Goal: Task Accomplishment & Management: Complete application form

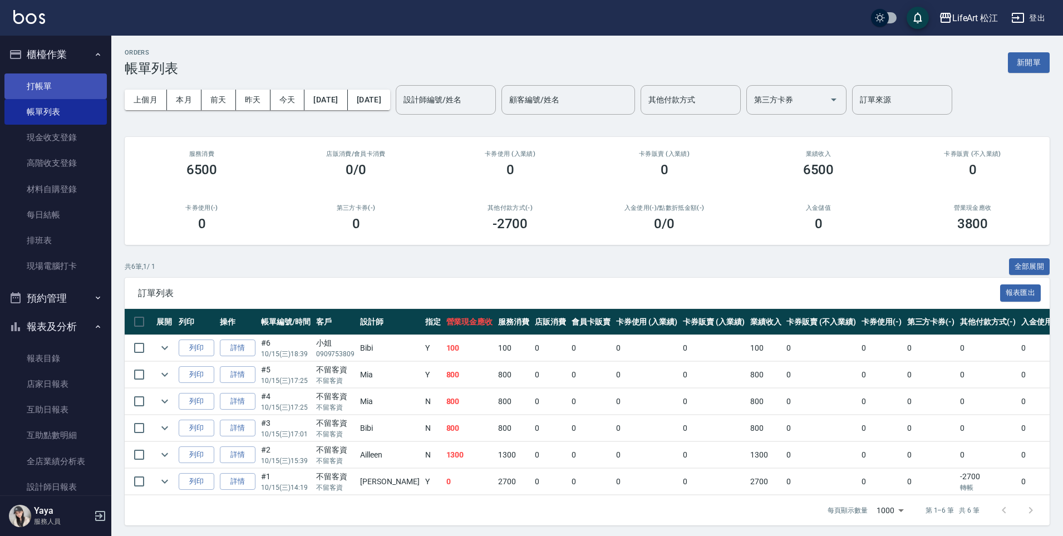
click at [91, 91] on link "打帳單" at bounding box center [55, 86] width 102 height 26
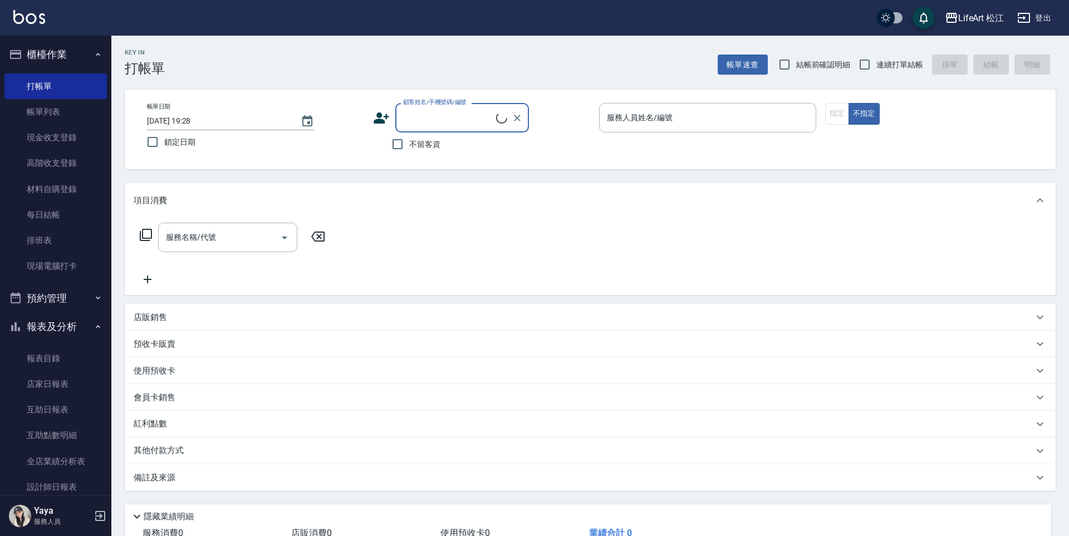
click at [396, 110] on div "顧客姓名/手機號碼/編號" at bounding box center [462, 118] width 134 height 30
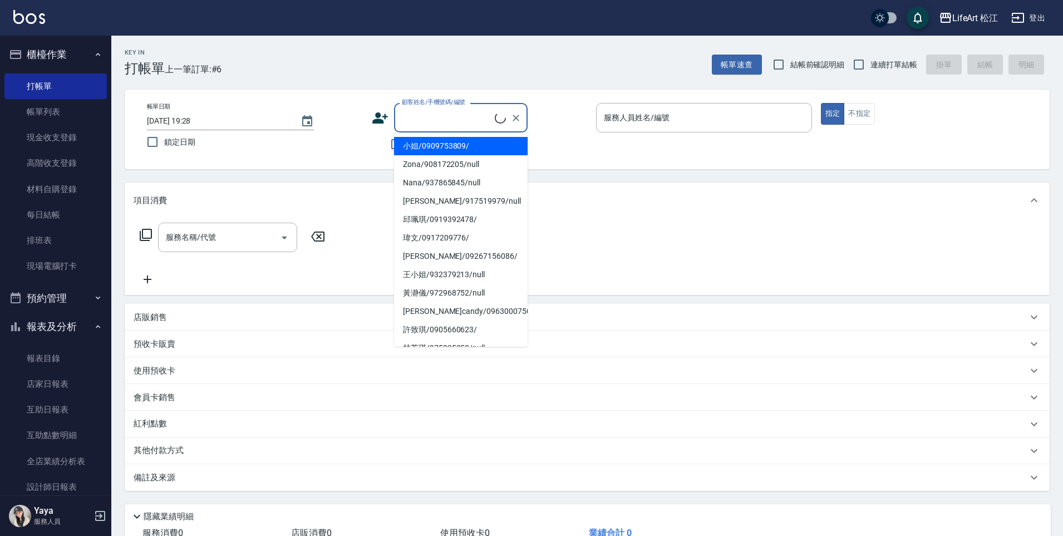
click at [390, 117] on div "顧客姓名/手機號碼/編號 顧客姓名/手機號碼/編號" at bounding box center [480, 118] width 216 height 30
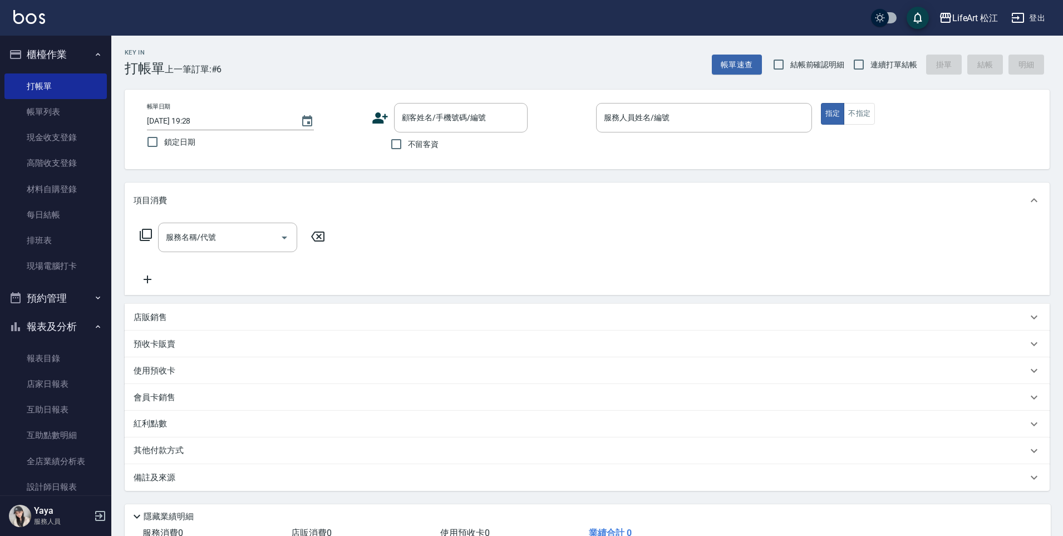
click at [383, 119] on icon at bounding box center [380, 118] width 17 height 17
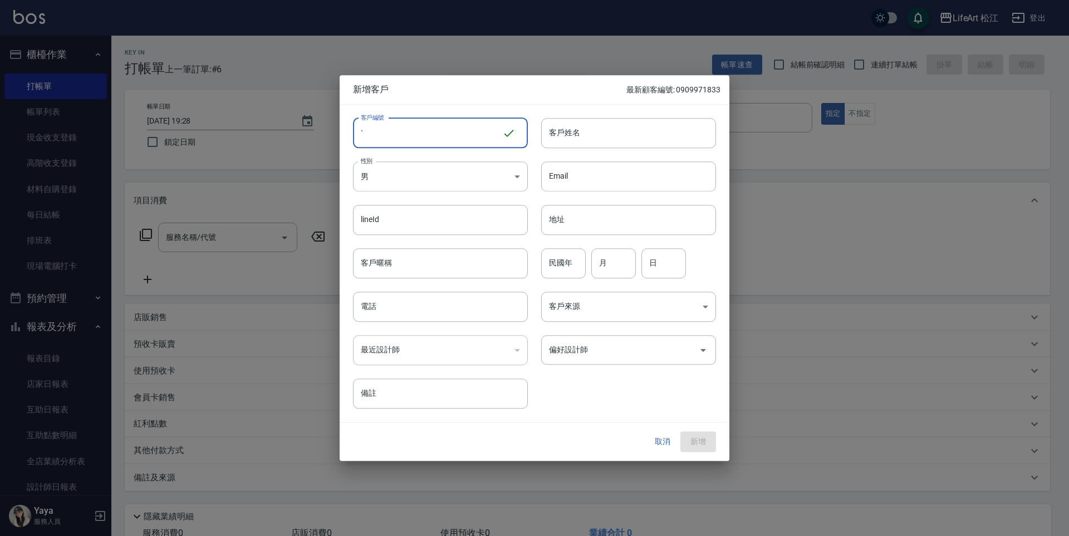
type input "`"
click at [571, 131] on input "客戶姓名" at bounding box center [628, 133] width 175 height 30
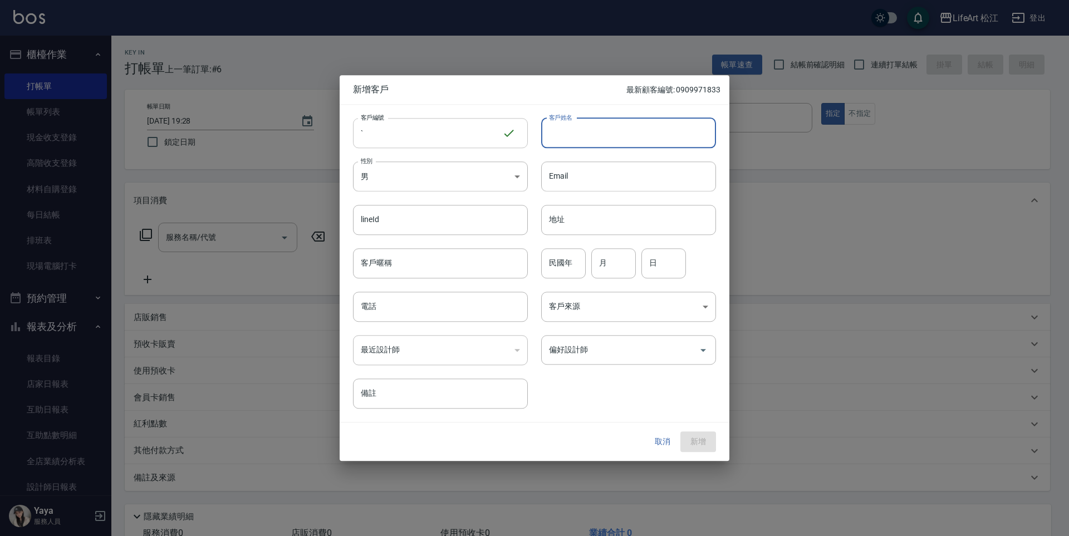
click at [469, 138] on input "`" at bounding box center [427, 133] width 149 height 30
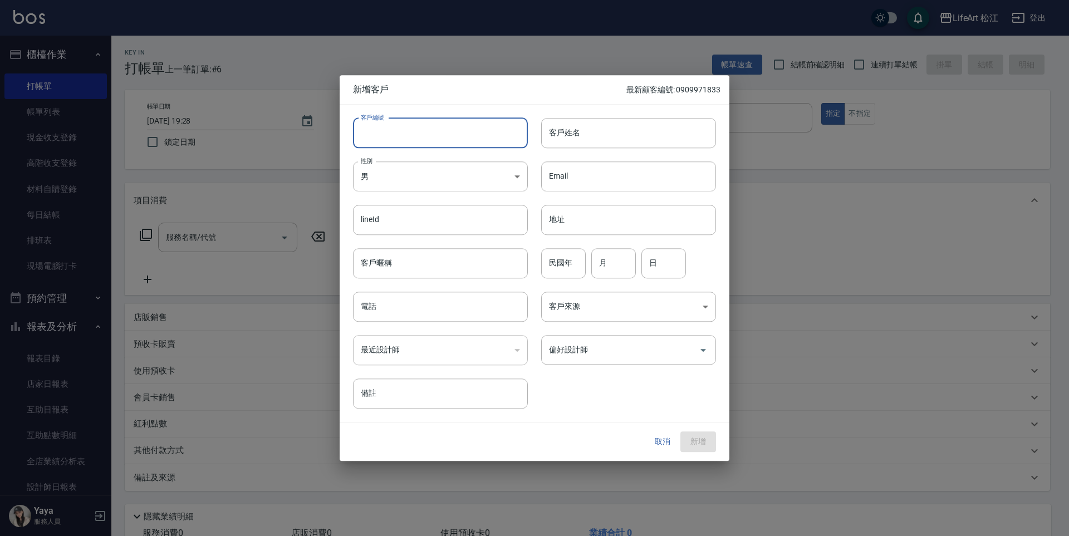
click at [579, 130] on input "客戶姓名" at bounding box center [628, 133] width 175 height 30
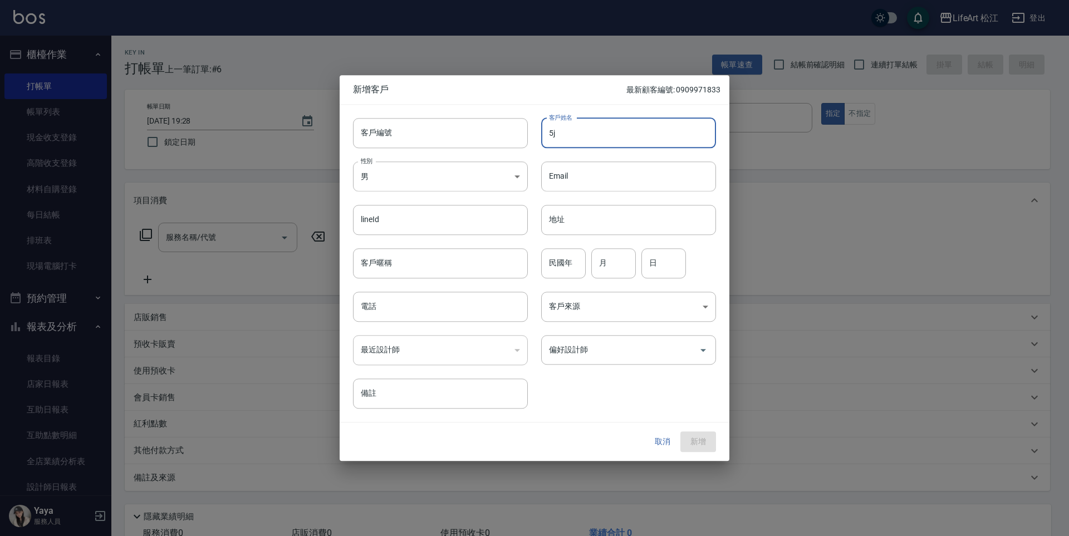
type input "5"
type input "[PERSON_NAME]"
click at [463, 313] on input "電話" at bounding box center [440, 307] width 175 height 30
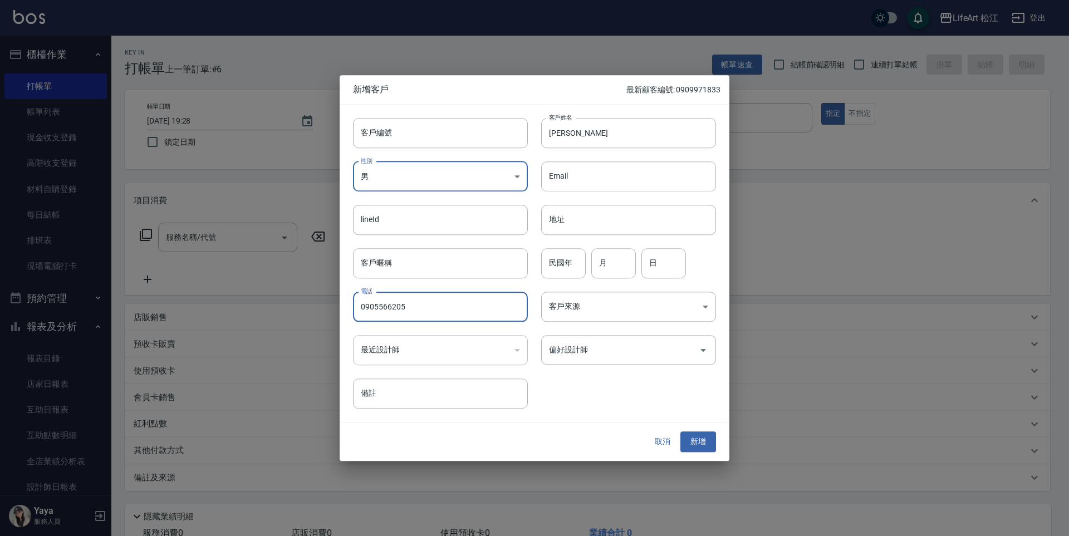
type input "0905566205"
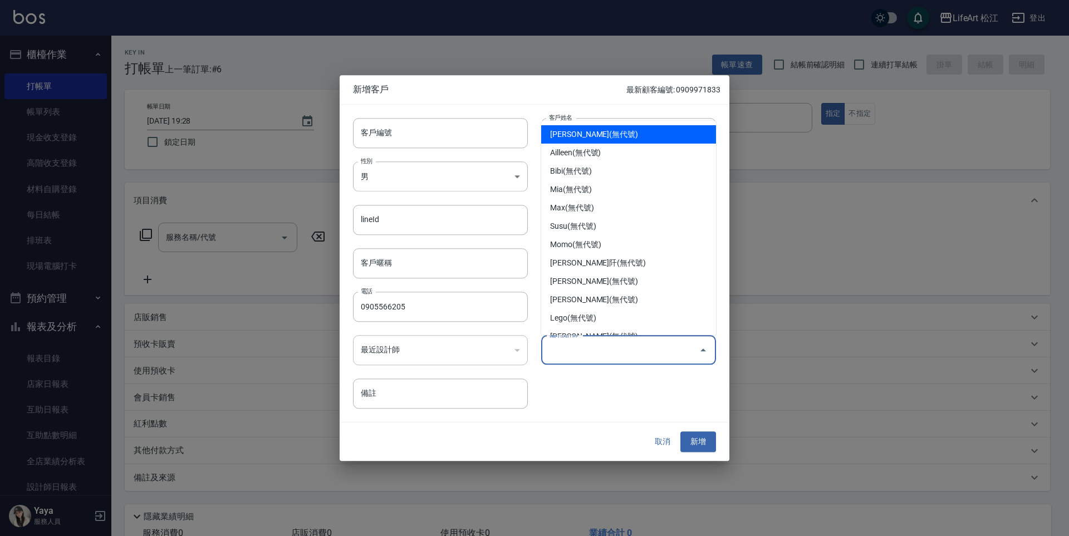
click at [567, 352] on input "偏好設計師" at bounding box center [620, 349] width 148 height 19
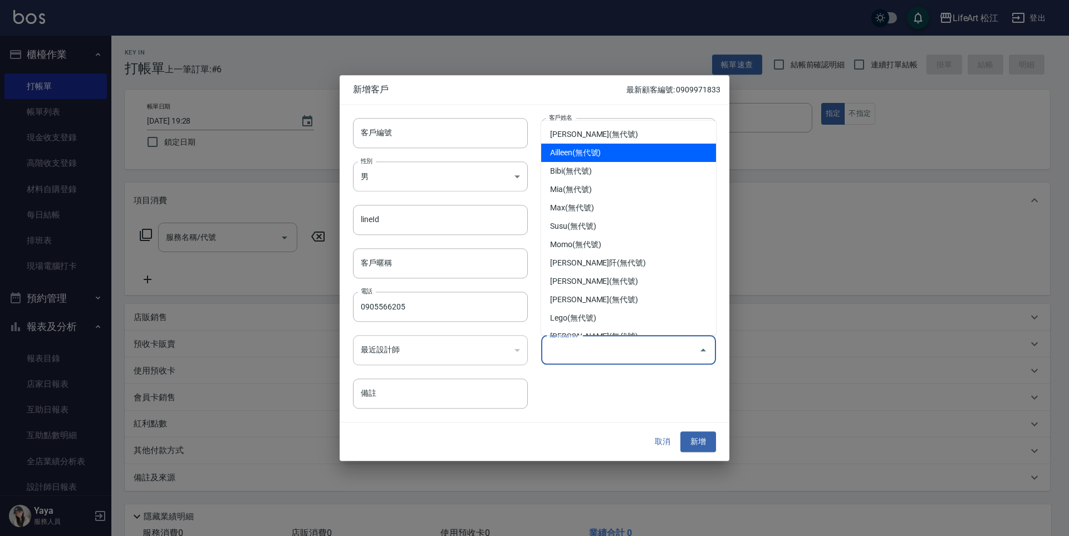
click at [556, 149] on li "Ailleen(無代號)" at bounding box center [628, 153] width 175 height 18
type input "Ailleen"
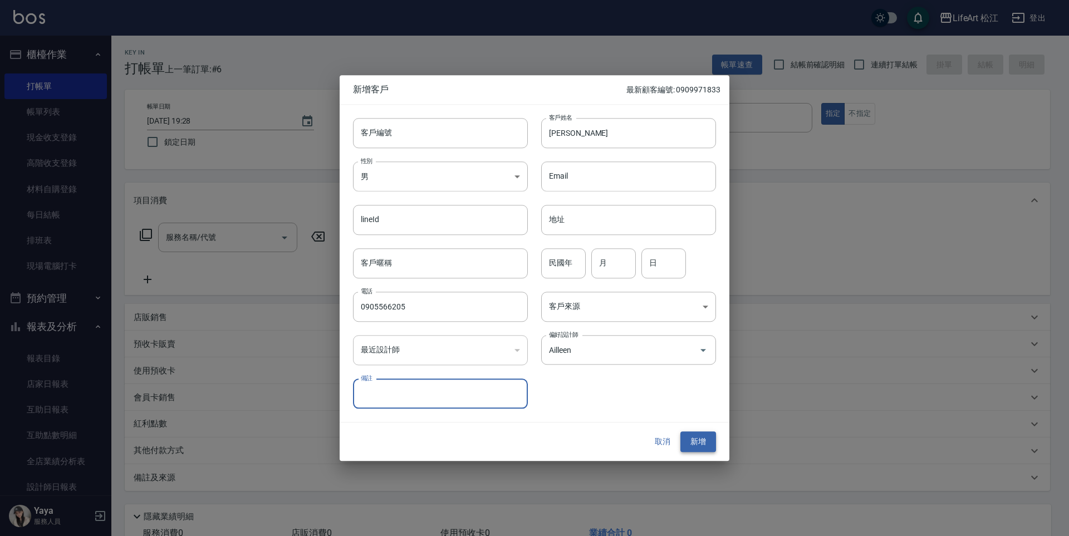
click at [699, 432] on button "新增" at bounding box center [698, 442] width 36 height 21
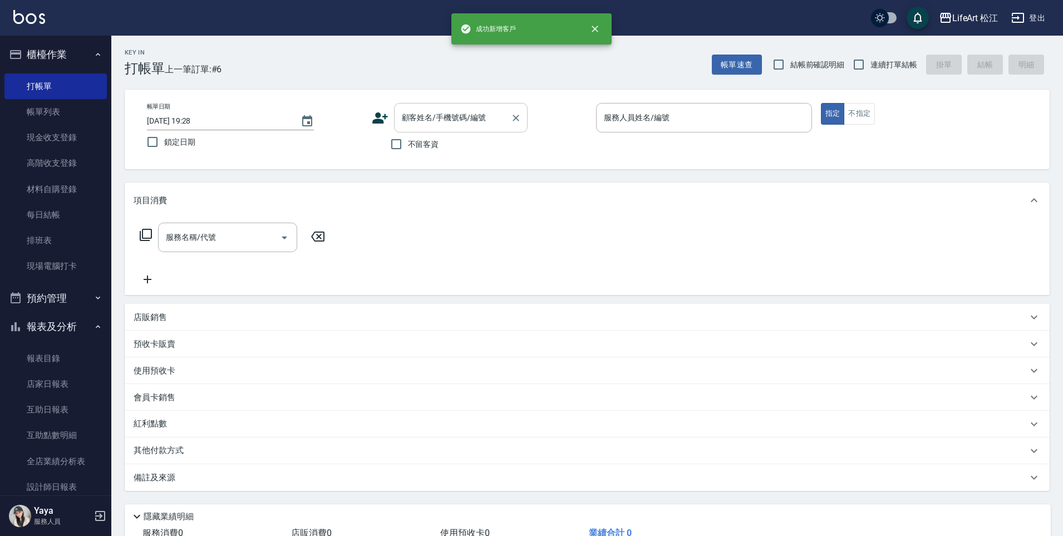
click at [443, 122] on input "顧客姓名/手機號碼/編號" at bounding box center [452, 117] width 107 height 19
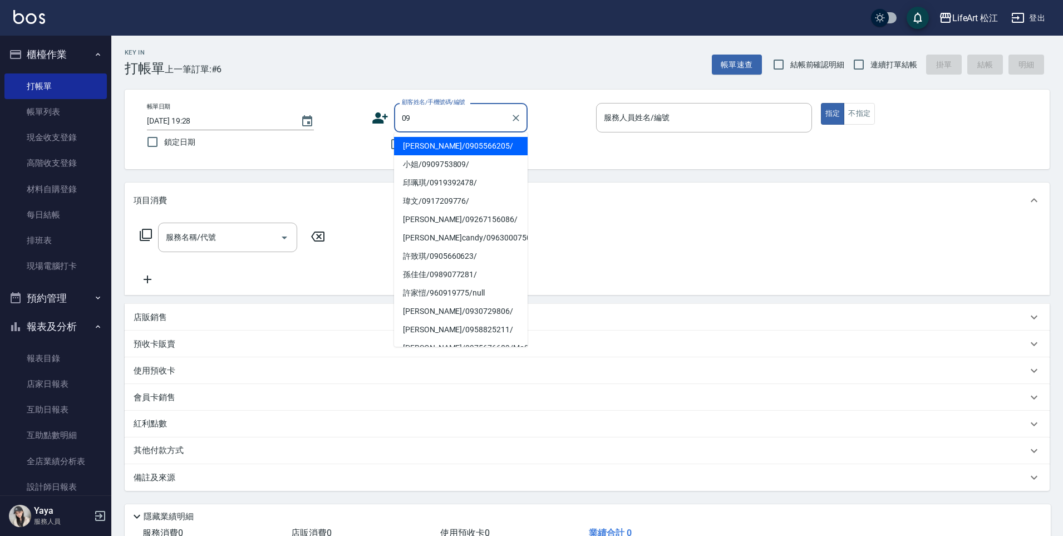
click at [426, 146] on li "[PERSON_NAME]/0905566205/" at bounding box center [461, 146] width 134 height 18
type input "[PERSON_NAME]/0905566205/"
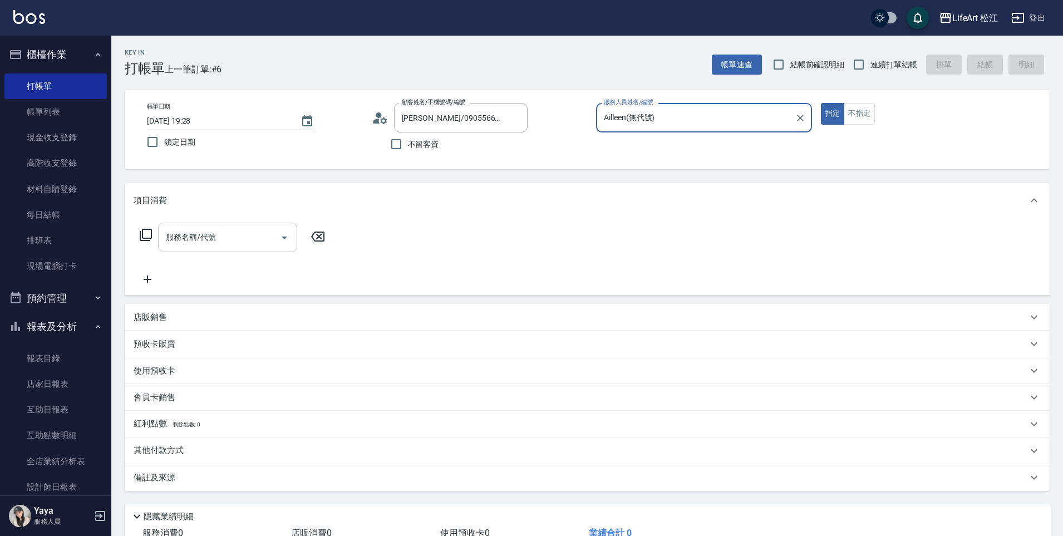
type input "Ailleen(無代號)"
click at [229, 240] on input "服務名稱/代號" at bounding box center [219, 237] width 112 height 19
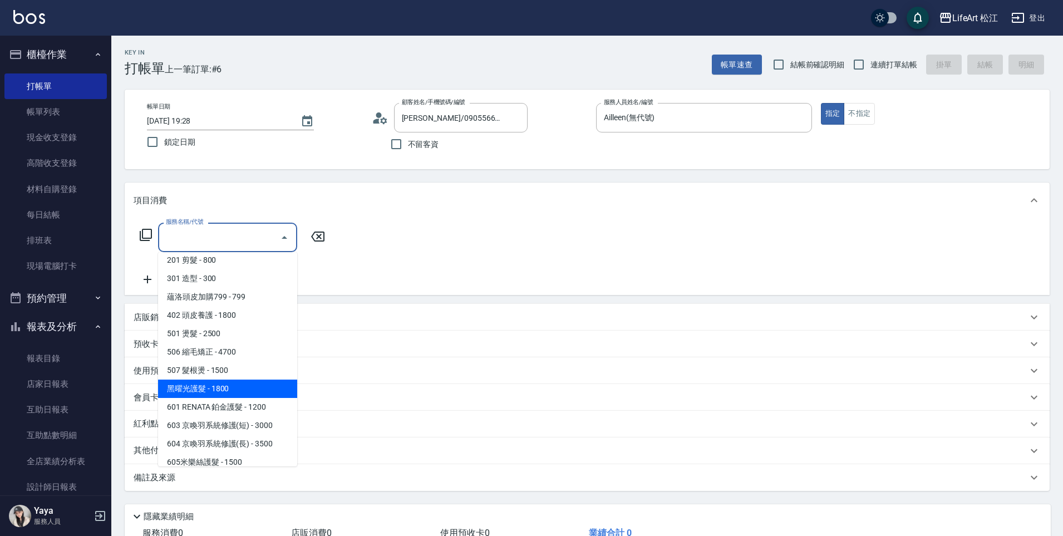
scroll to position [86, 0]
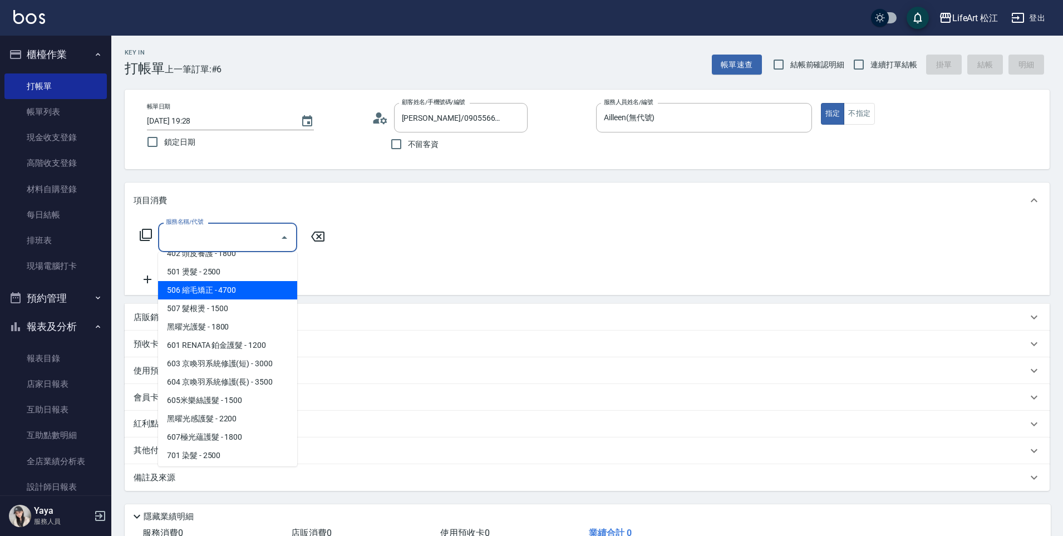
click at [228, 286] on span "506 縮毛矯正 - 4700" at bounding box center [227, 290] width 139 height 18
type input "506 縮毛矯正 (506)"
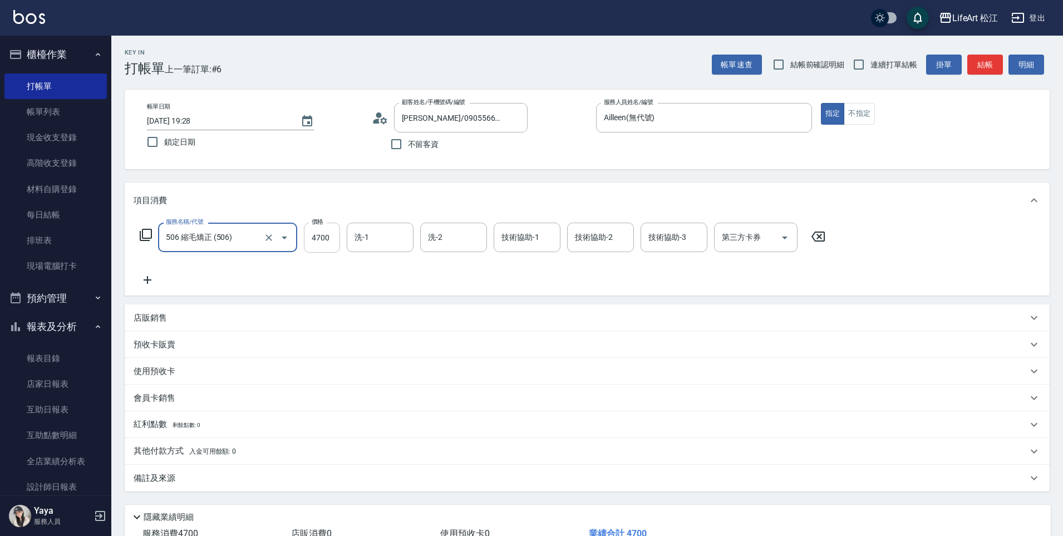
click at [326, 237] on input "4700" at bounding box center [322, 238] width 36 height 30
type input "1500"
click at [361, 240] on div "洗-1 洗-1" at bounding box center [380, 238] width 67 height 30
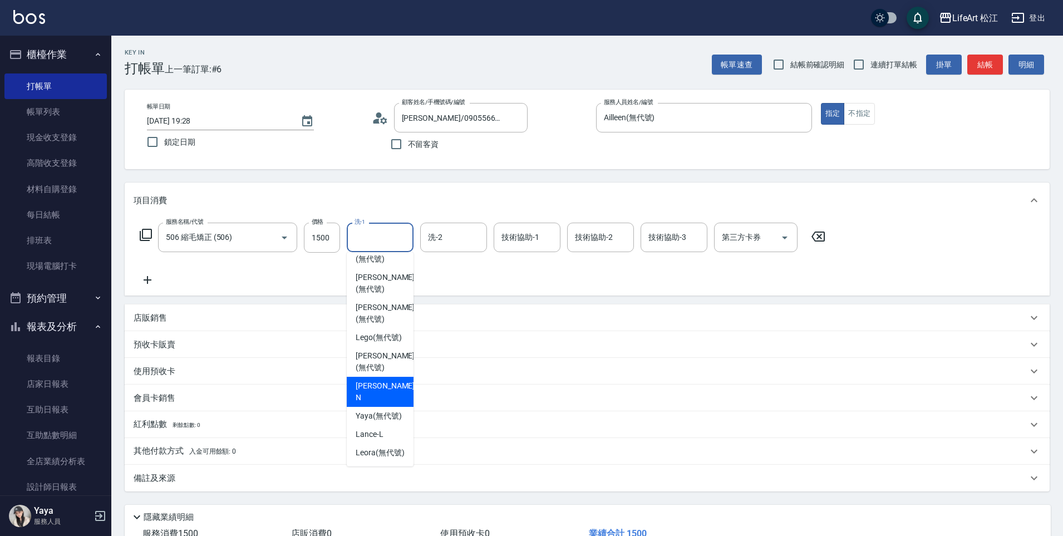
scroll to position [199, 0]
click at [388, 453] on span "Leora (無代號)" at bounding box center [380, 453] width 49 height 12
type input "Leora(無代號)"
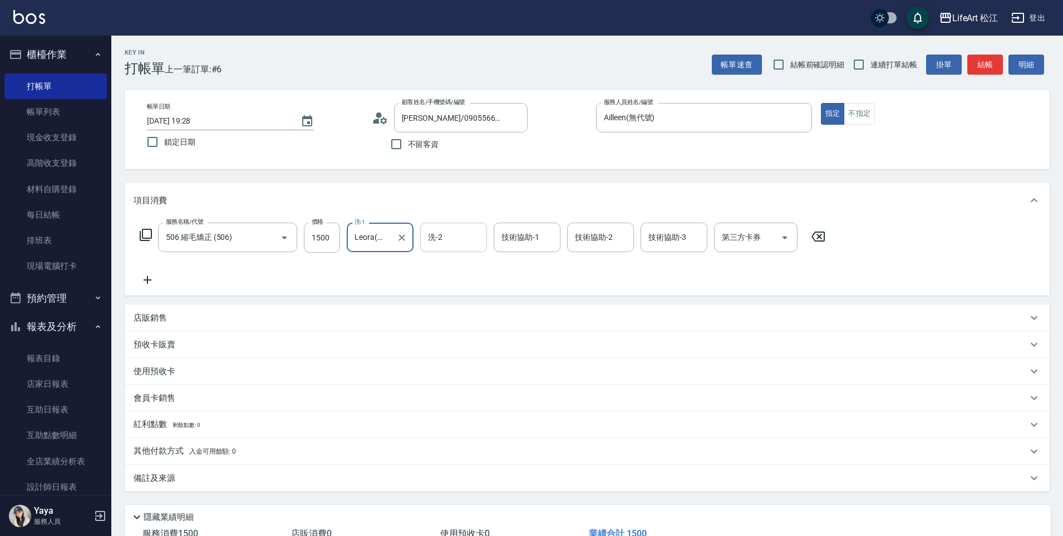
click at [442, 250] on div "洗-2" at bounding box center [453, 238] width 67 height 30
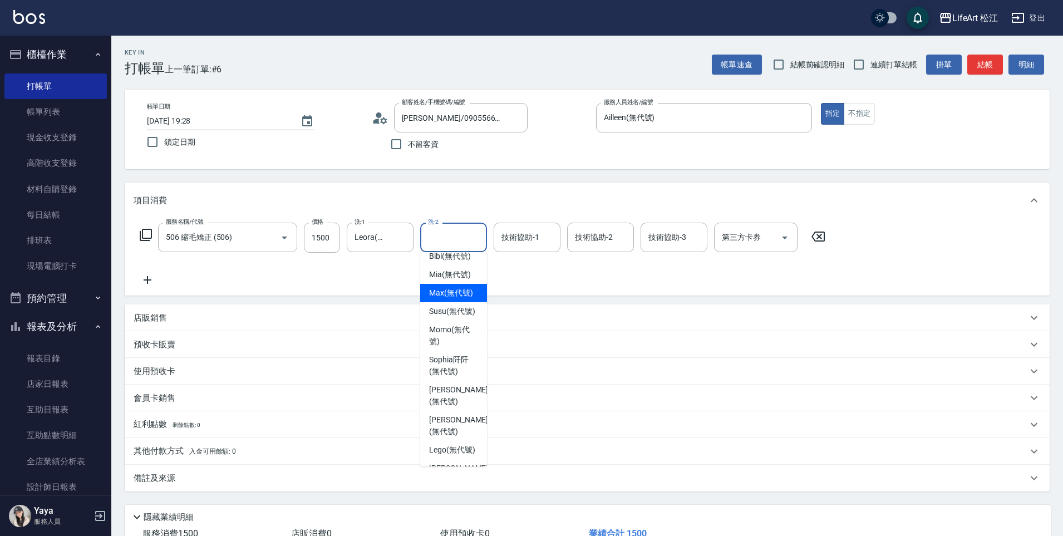
scroll to position [63, 0]
click at [453, 312] on span "Susu (無代號)" at bounding box center [452, 306] width 46 height 12
type input "Susu(無代號)"
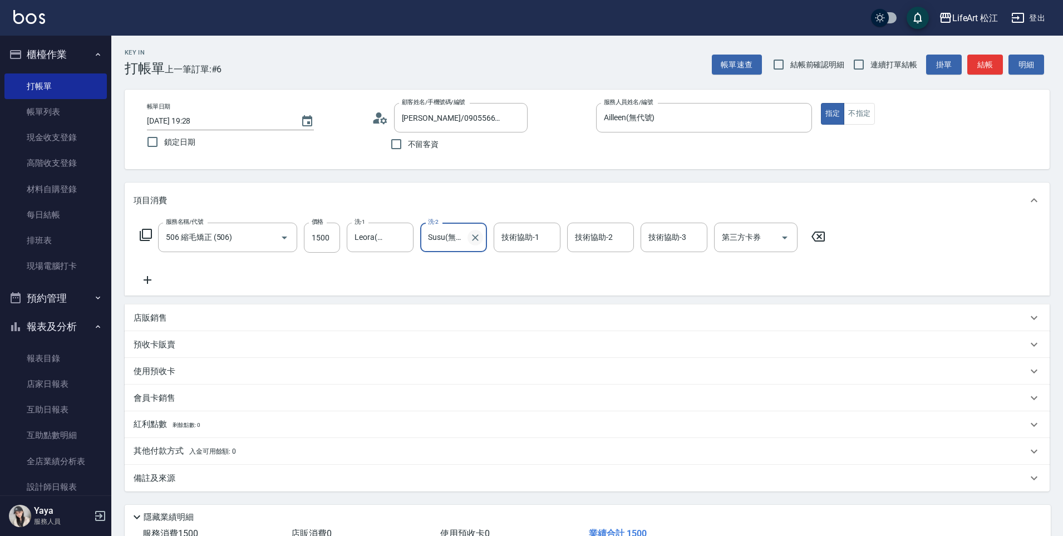
click at [472, 238] on icon "Clear" at bounding box center [475, 237] width 11 height 11
click at [452, 239] on input "洗-2" at bounding box center [453, 237] width 57 height 19
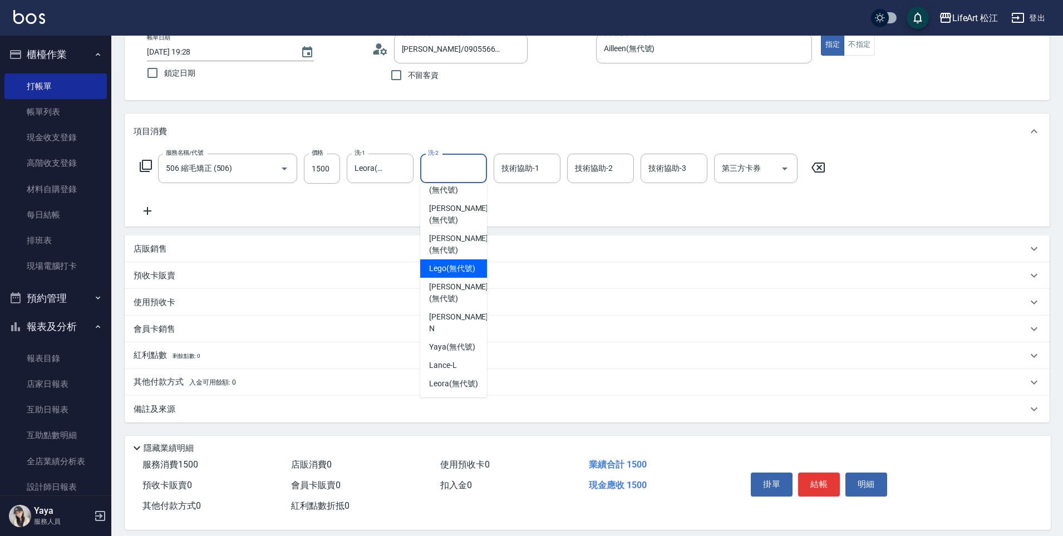
scroll to position [215, 0]
click at [439, 288] on span "[PERSON_NAME] (無代號)" at bounding box center [458, 292] width 59 height 23
type input "[PERSON_NAME](無代號)"
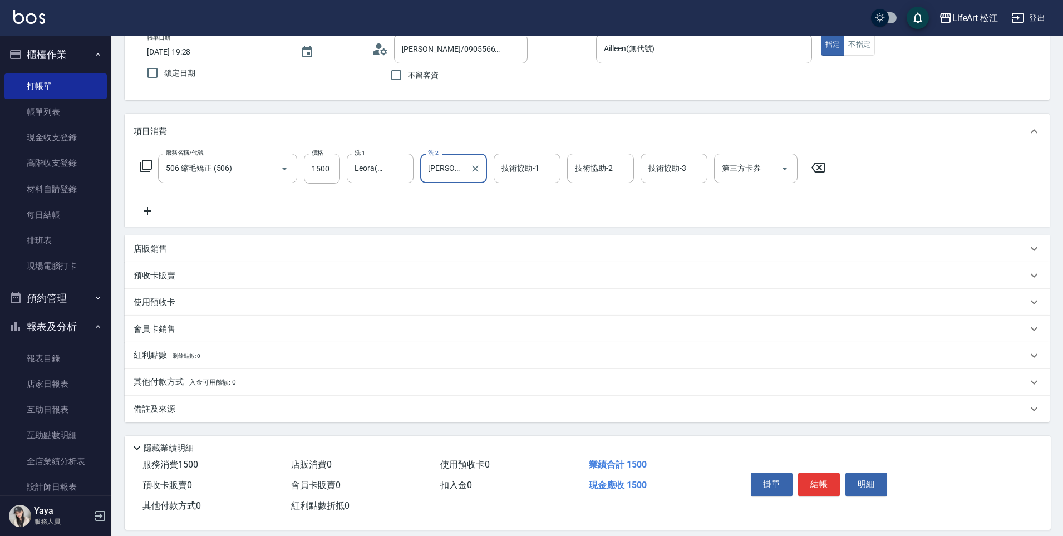
click at [248, 390] on div "其他付款方式 入金可用餘額: 0" at bounding box center [587, 382] width 925 height 27
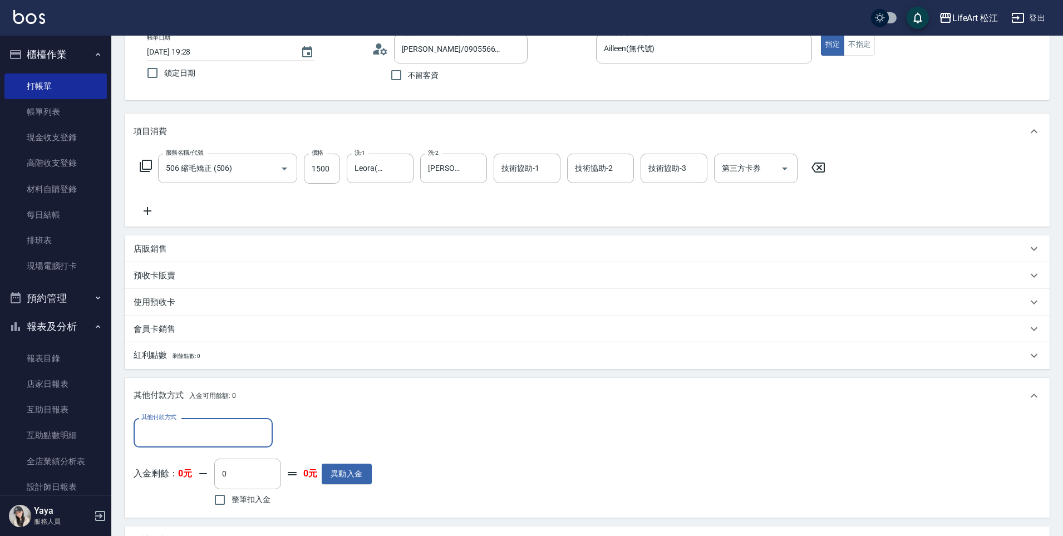
scroll to position [0, 0]
click at [230, 448] on div "其他付款方式 其他付款方式" at bounding box center [203, 433] width 139 height 30
click at [224, 432] on input "其他付款方式" at bounding box center [203, 432] width 129 height 19
click at [201, 455] on span "轉帳" at bounding box center [203, 461] width 139 height 18
type input "轉帳"
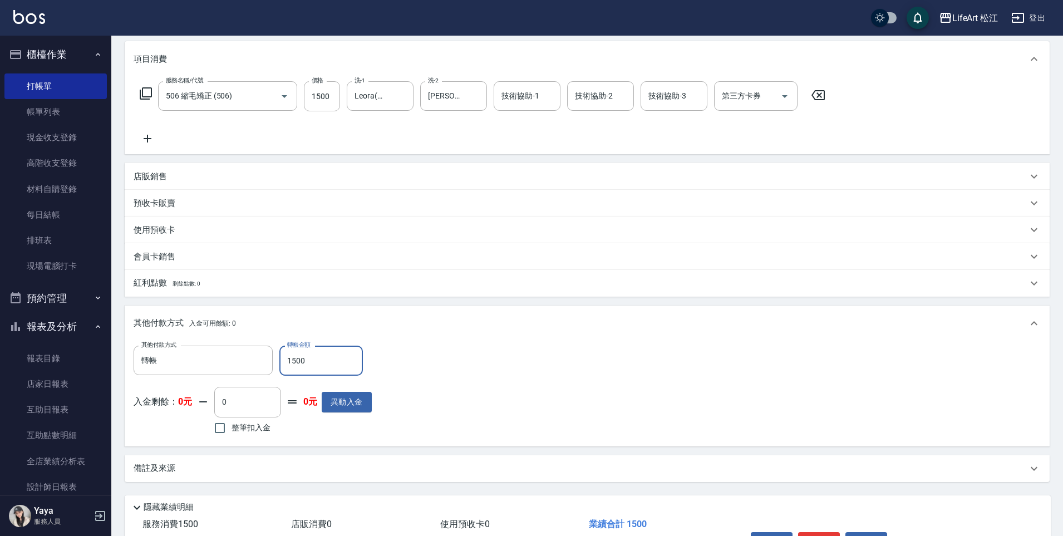
scroll to position [213, 0]
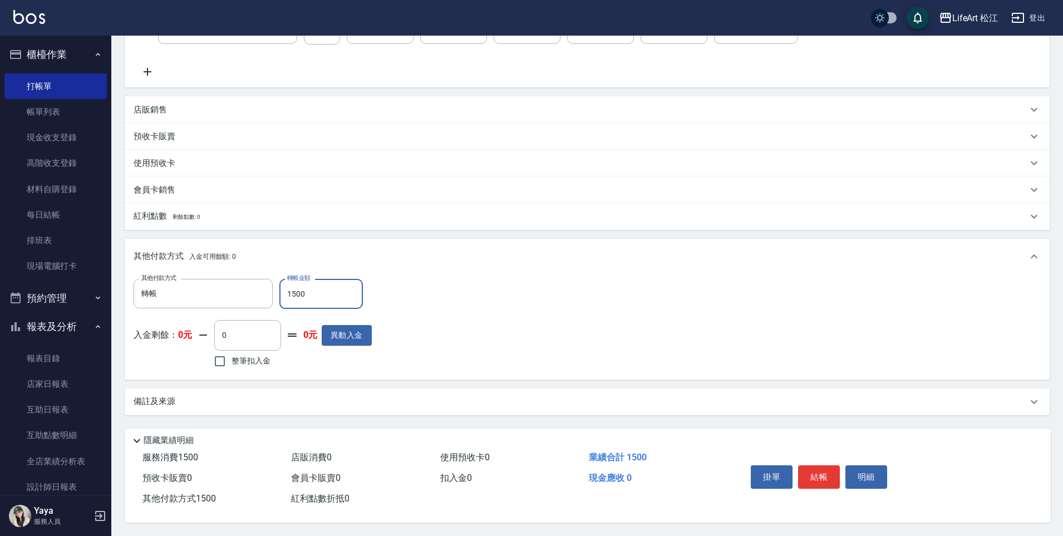
type input "1500"
click at [389, 413] on div "Key In 打帳單 上一筆訂單:#6 帳單速查 結帳前確認明細 連續打單結帳 掛單 結帳 明細 帳單日期 [DATE] 19:28 鎖定日期 顧客姓名/手機…" at bounding box center [587, 181] width 952 height 709
click at [410, 400] on div "備註及來源" at bounding box center [581, 402] width 894 height 12
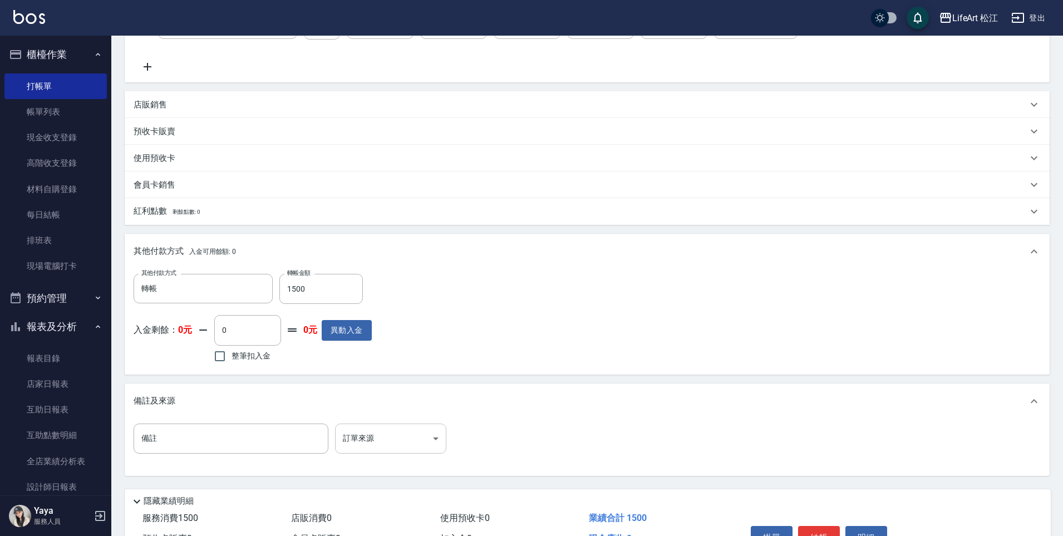
click at [440, 444] on body "LifeArt 松江 登出 櫃檯作業 打帳單 帳單列表 現金收支登錄 高階收支登錄 材料自購登錄 每日結帳 排班表 現場電腦打卡 預約管理 預約管理 單日預約…" at bounding box center [531, 192] width 1063 height 810
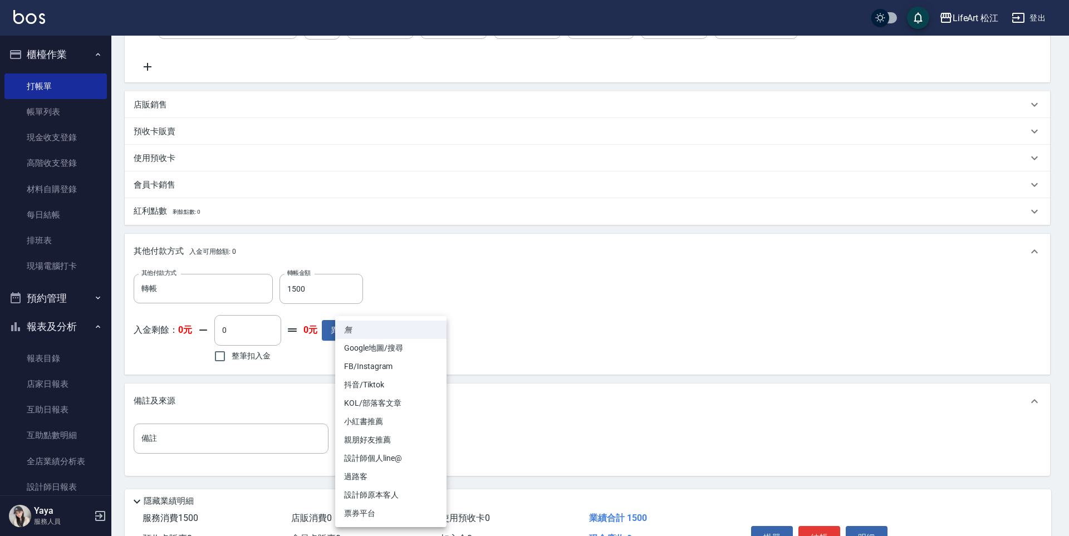
click at [408, 367] on li "FB/Instagram" at bounding box center [390, 366] width 111 height 18
type input "FB/Instagram"
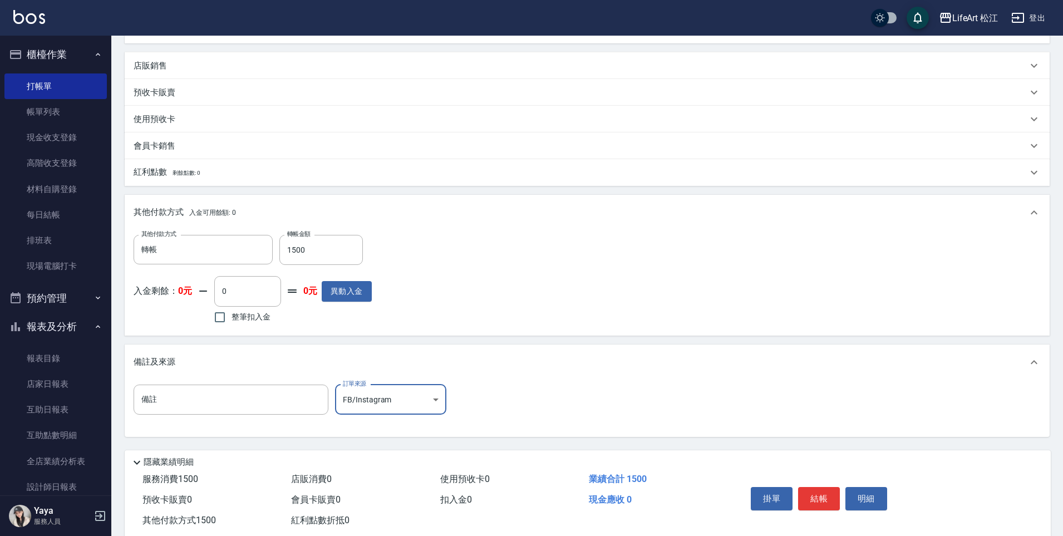
scroll to position [279, 0]
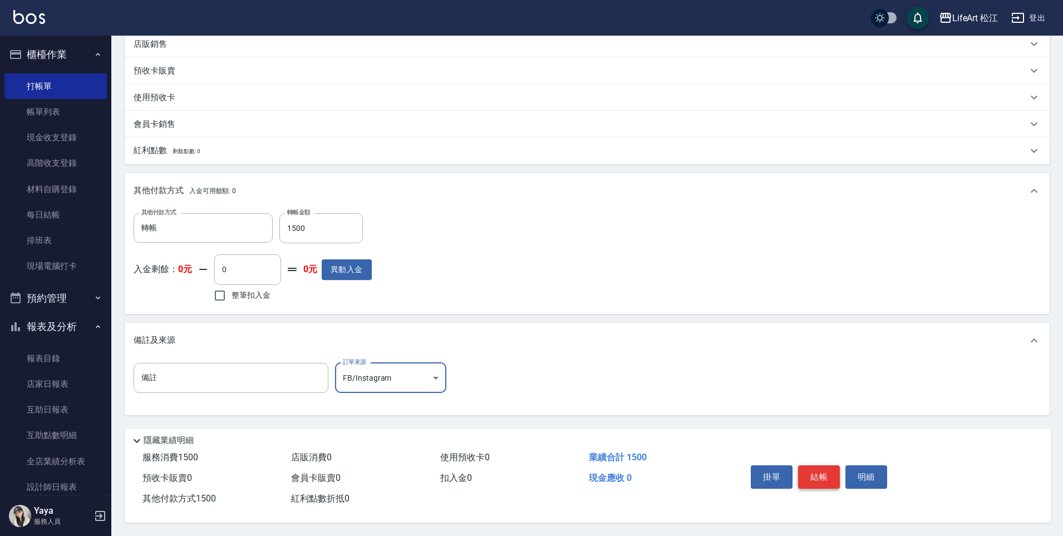
click at [825, 469] on button "結帳" at bounding box center [819, 476] width 42 height 23
